Goal: Transaction & Acquisition: Purchase product/service

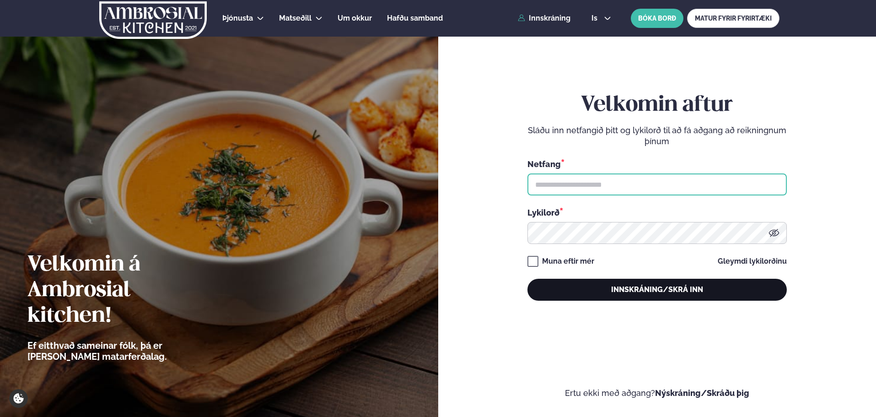
type input "**********"
click at [626, 297] on button "Innskráning/Skrá inn" at bounding box center [657, 290] width 259 height 22
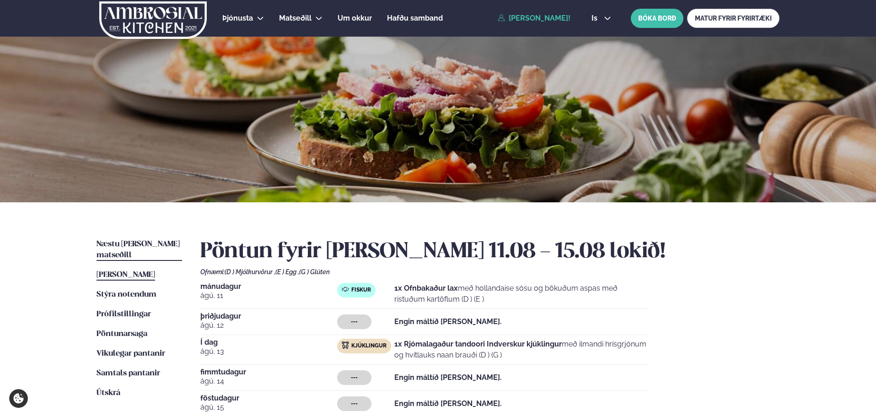
click at [142, 244] on span "Næstu [PERSON_NAME] matseðill" at bounding box center [138, 249] width 83 height 19
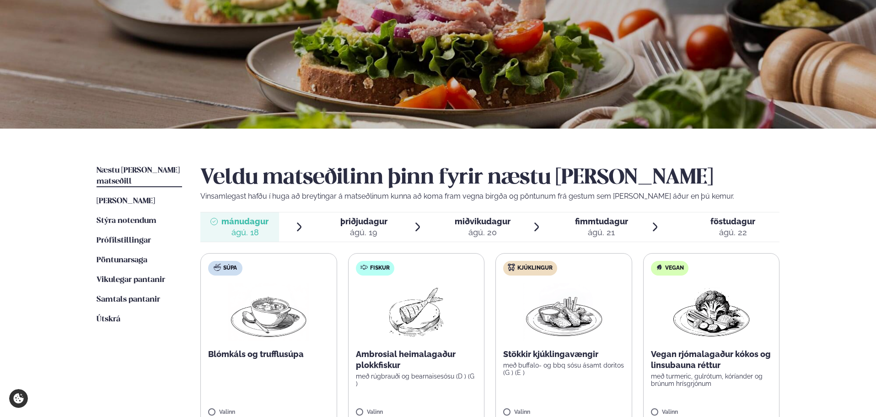
scroll to position [92, 0]
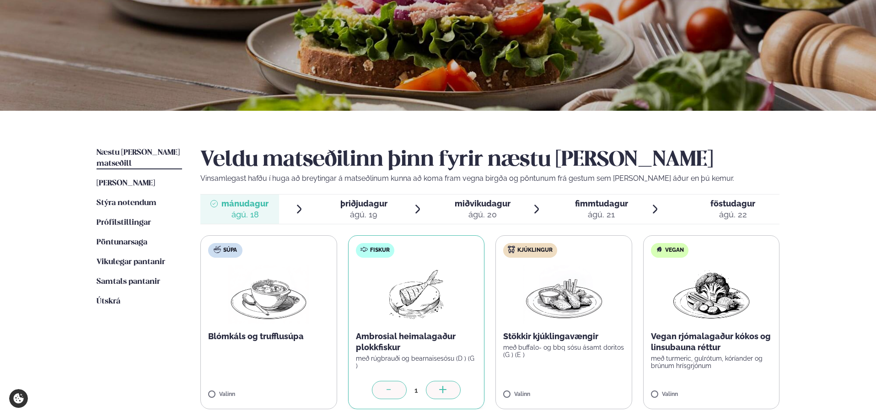
click at [499, 211] on div "ágú. 20" at bounding box center [483, 214] width 56 height 11
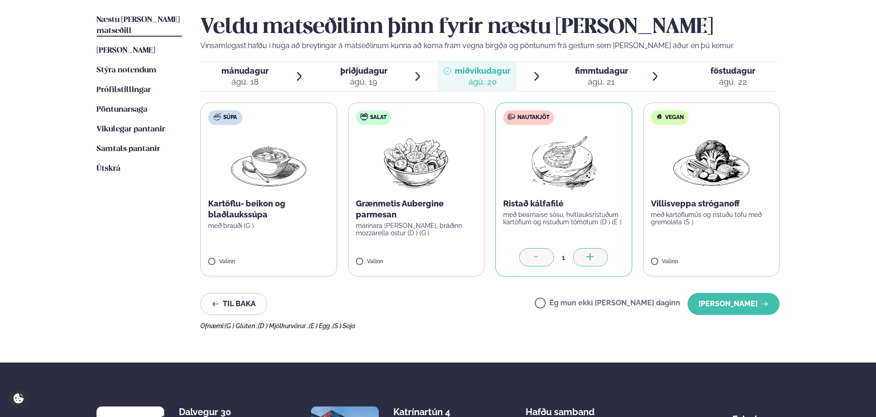
scroll to position [229, 0]
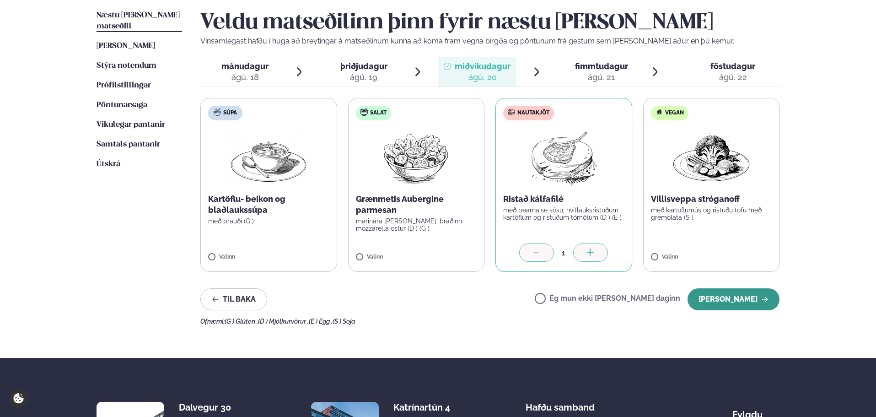
click at [728, 296] on button "[PERSON_NAME]" at bounding box center [734, 299] width 92 height 22
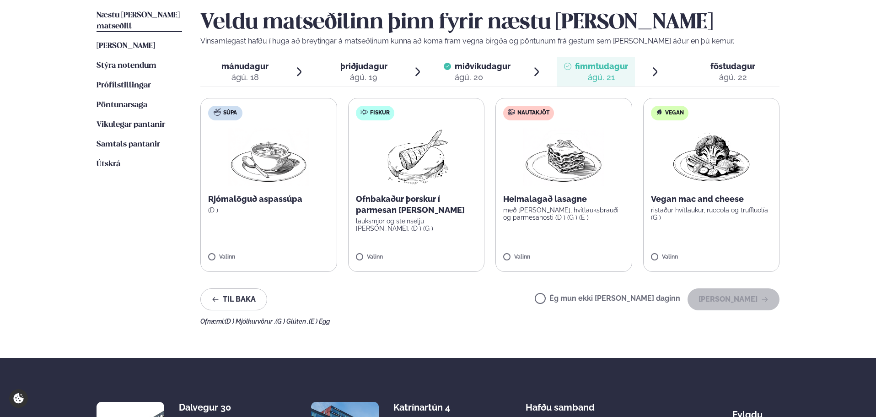
drag, startPoint x: 266, startPoint y: 73, endPoint x: 325, endPoint y: 91, distance: 61.5
click at [267, 73] on div "ágú. 18" at bounding box center [245, 77] width 47 height 11
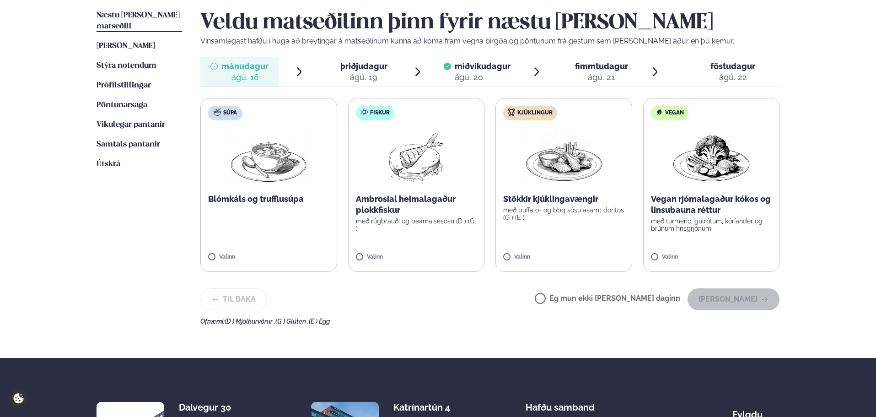
click at [373, 253] on label "Fiskur Ambrosial heimalagaður plokkfiskur með rúgbrauði og bearnaisesósu (D ) (…" at bounding box center [416, 185] width 137 height 174
drag, startPoint x: 745, startPoint y: 299, endPoint x: 711, endPoint y: 287, distance: 35.7
click at [739, 298] on button "[PERSON_NAME]" at bounding box center [734, 299] width 92 height 22
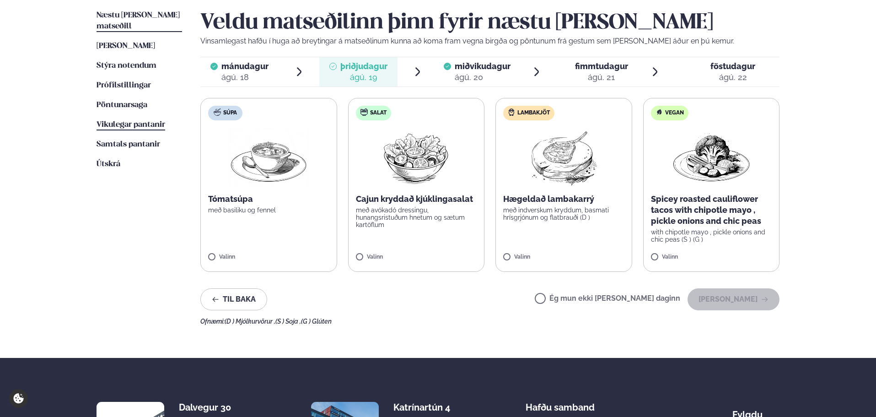
click at [121, 121] on span "Vikulegar pantanir" at bounding box center [131, 125] width 69 height 8
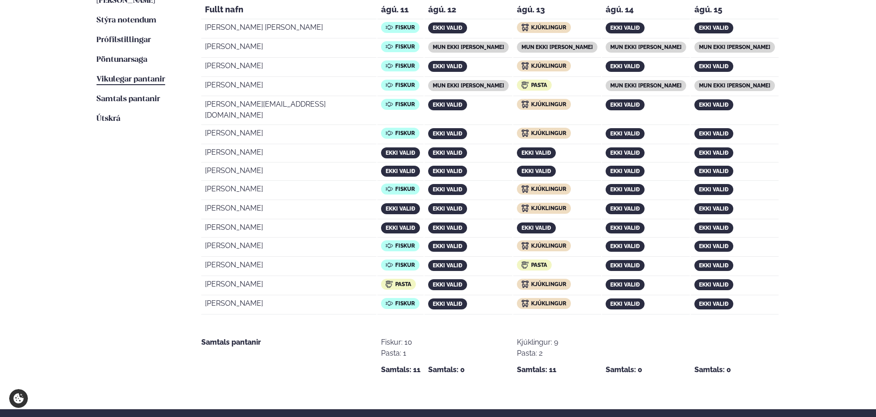
scroll to position [275, 0]
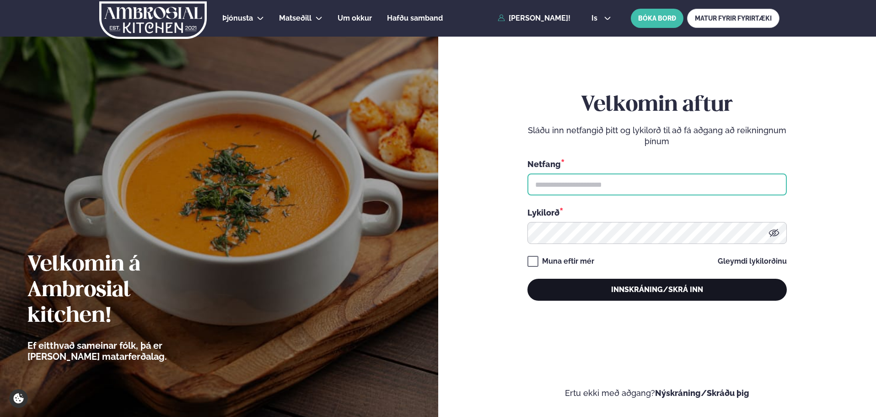
type input "**********"
click at [685, 287] on button "Innskráning/Skrá inn" at bounding box center [657, 290] width 259 height 22
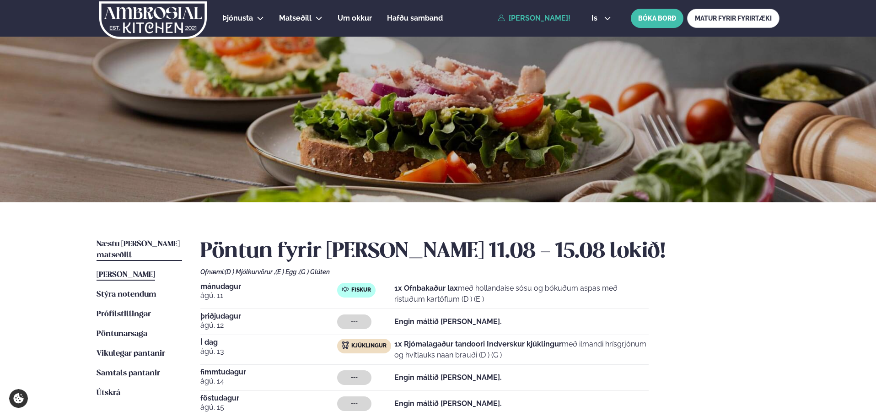
click at [135, 243] on span "Næstu [PERSON_NAME] matseðill" at bounding box center [138, 249] width 83 height 19
